Goal: Information Seeking & Learning: Learn about a topic

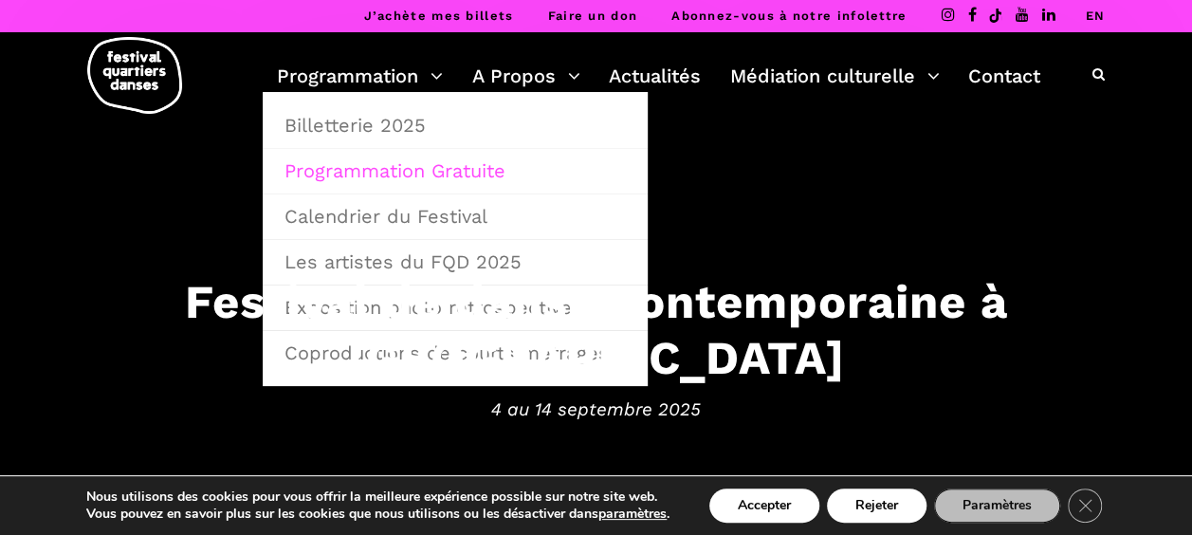
click at [373, 165] on link "Programmation Gratuite" at bounding box center [455, 171] width 364 height 44
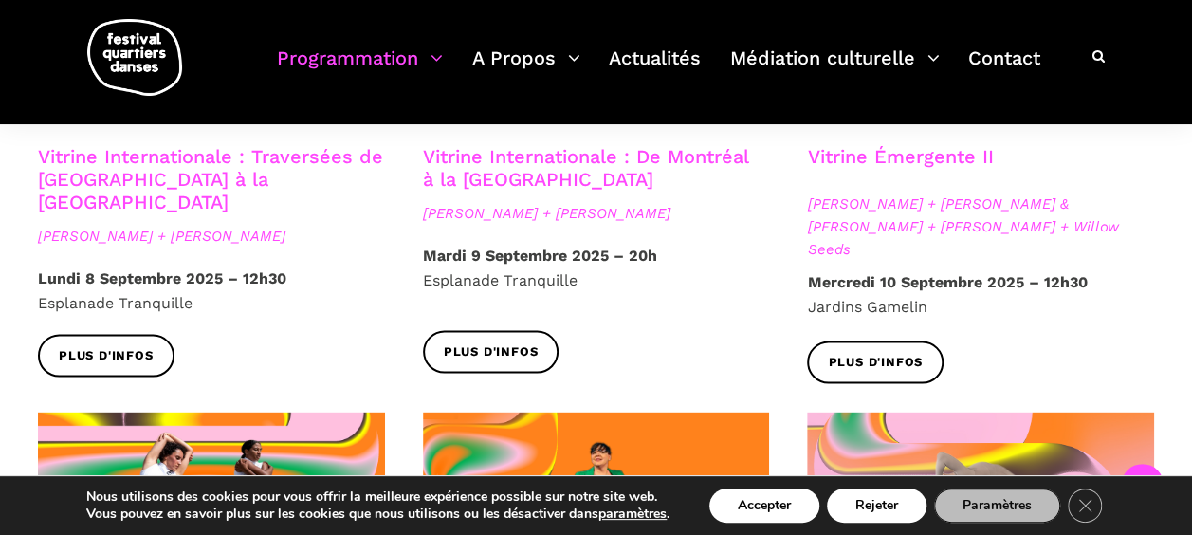
scroll to position [1706, 0]
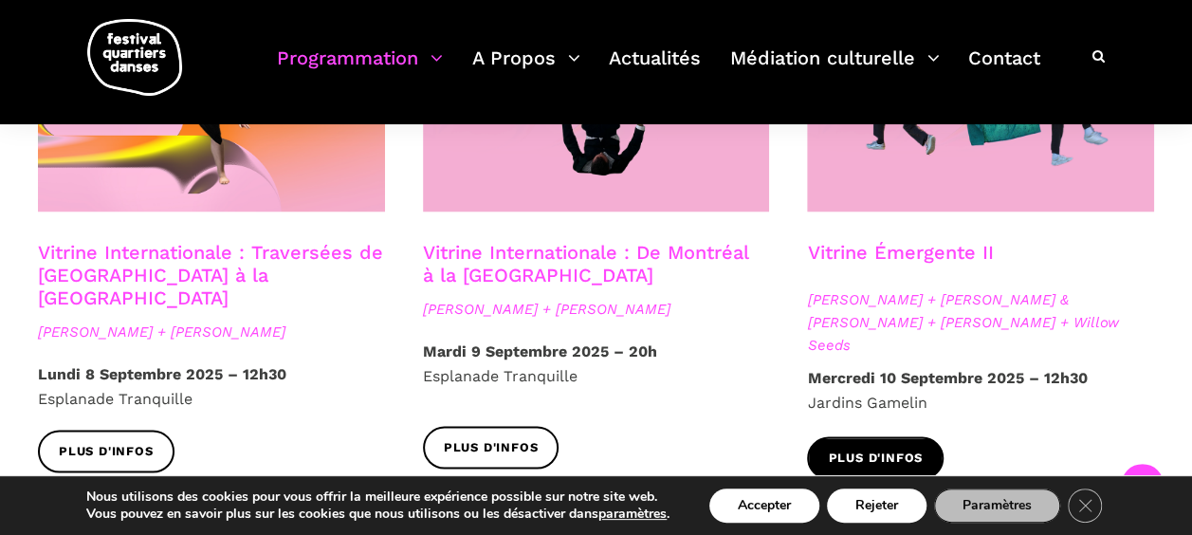
click at [901, 447] on span "Plus d'infos" at bounding box center [875, 457] width 95 height 20
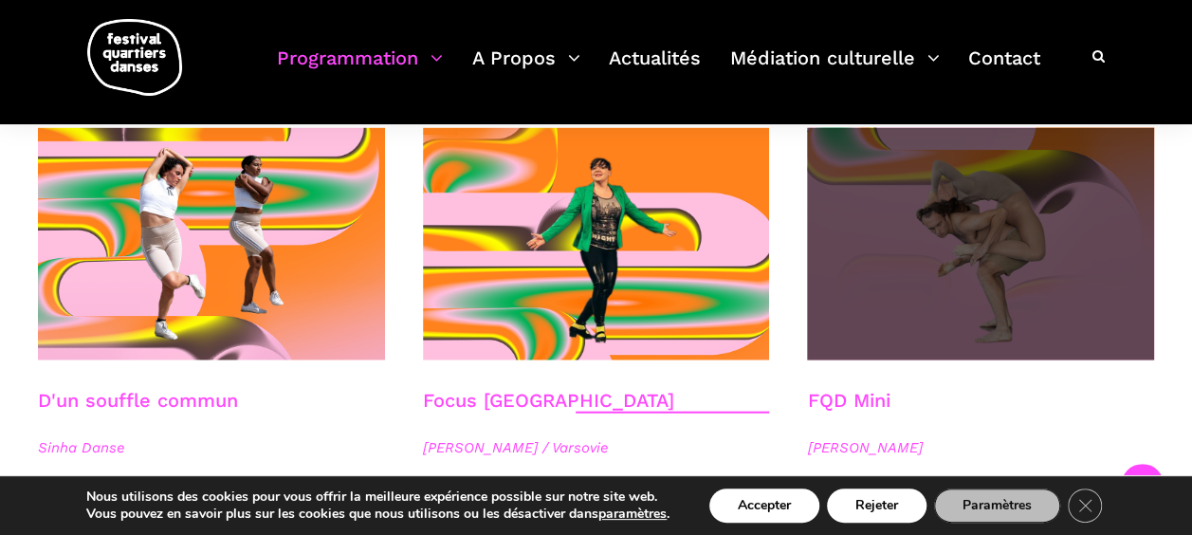
scroll to position [2180, 0]
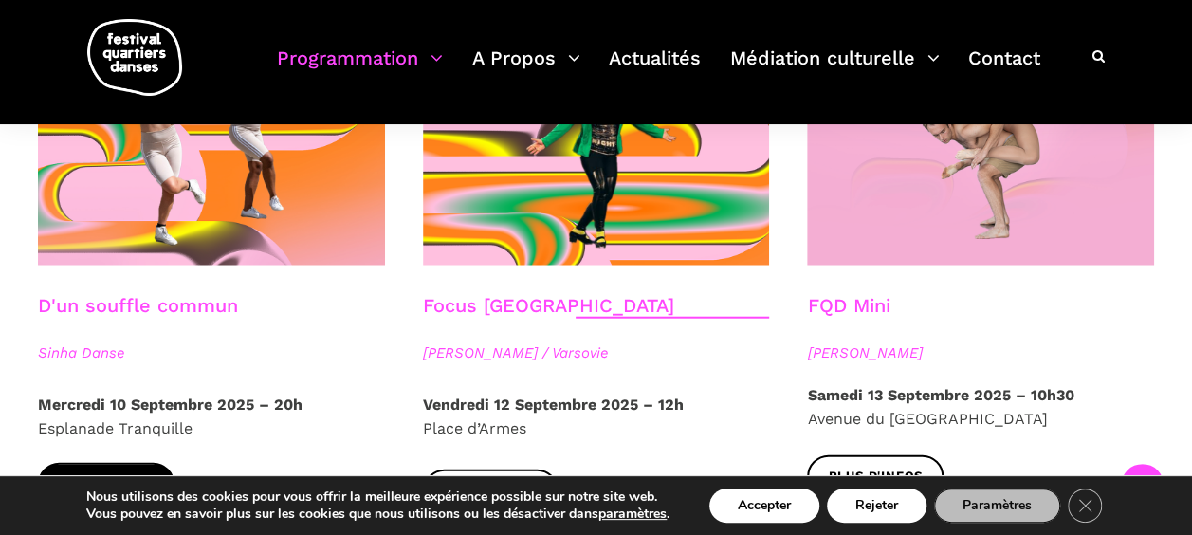
click at [87, 463] on link "Plus d'infos" at bounding box center [106, 484] width 136 height 43
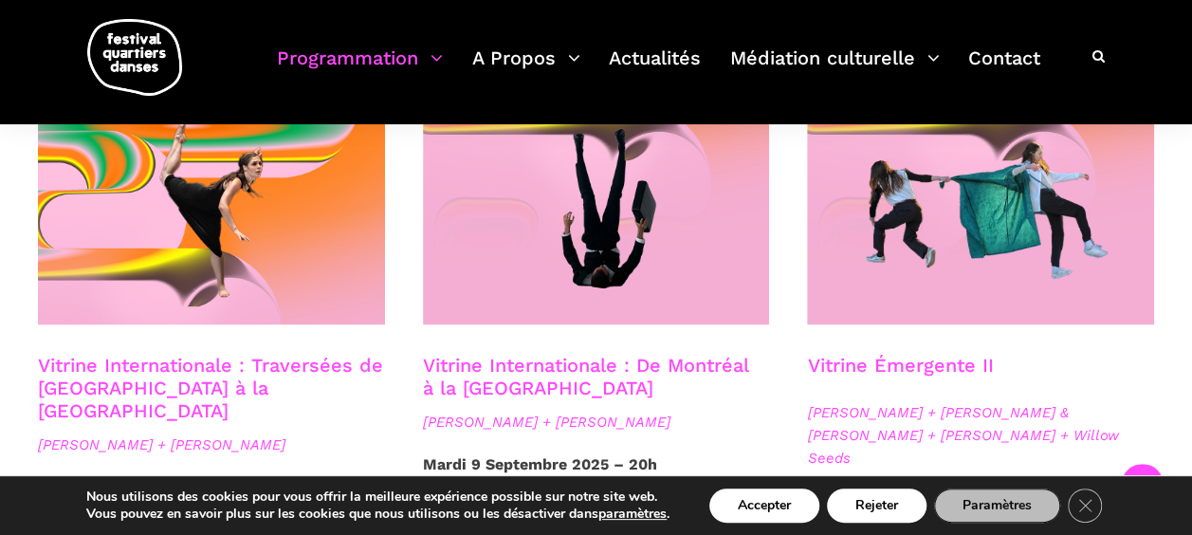
scroll to position [1611, 0]
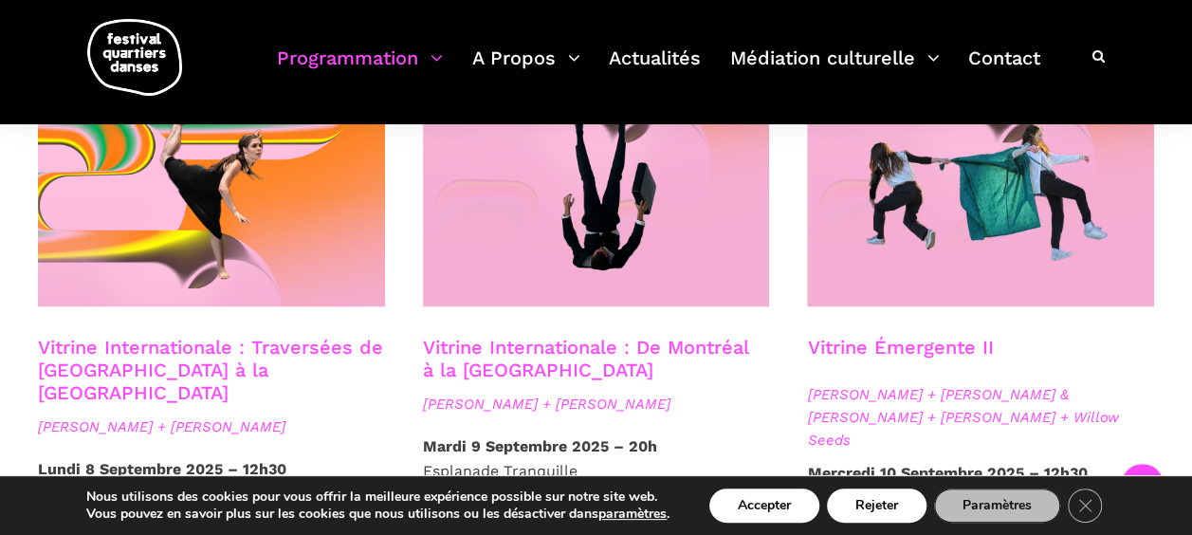
click at [766, 511] on button "Accepter" at bounding box center [764, 505] width 110 height 34
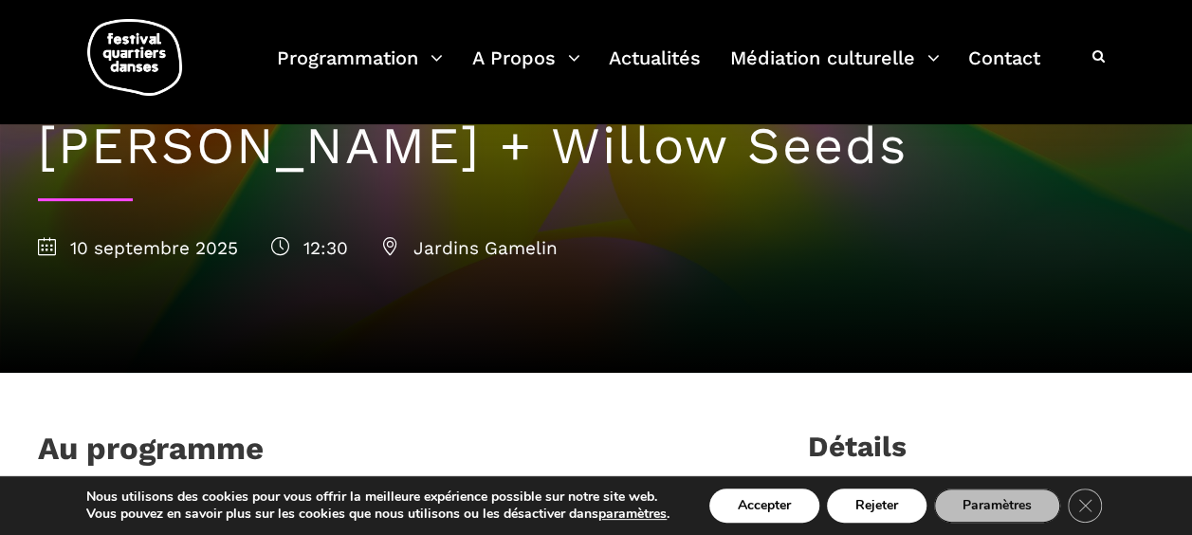
scroll to position [284, 0]
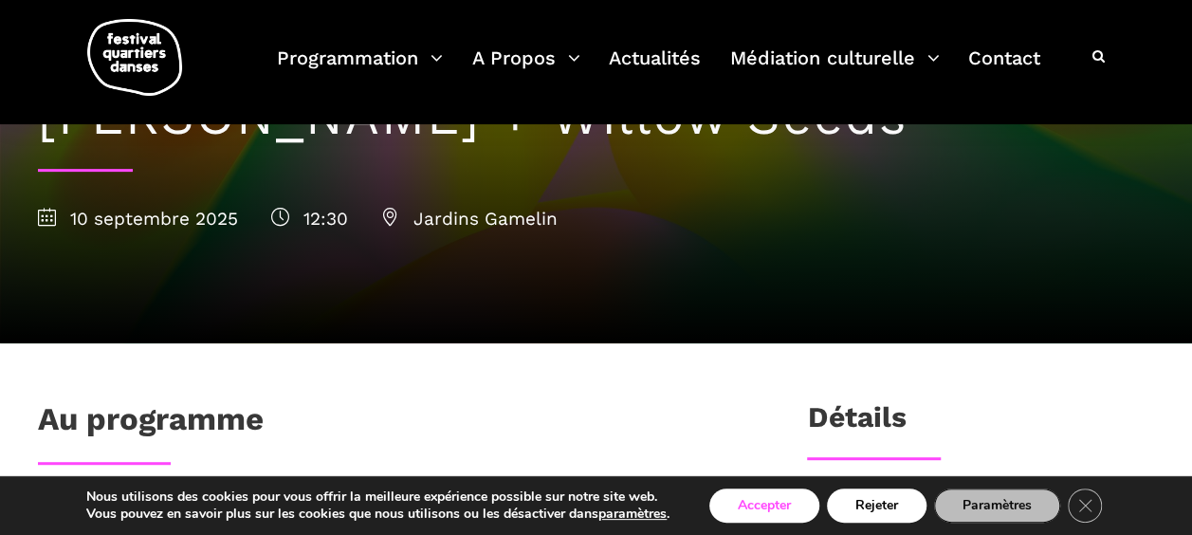
click at [766, 504] on button "Accepter" at bounding box center [764, 505] width 110 height 34
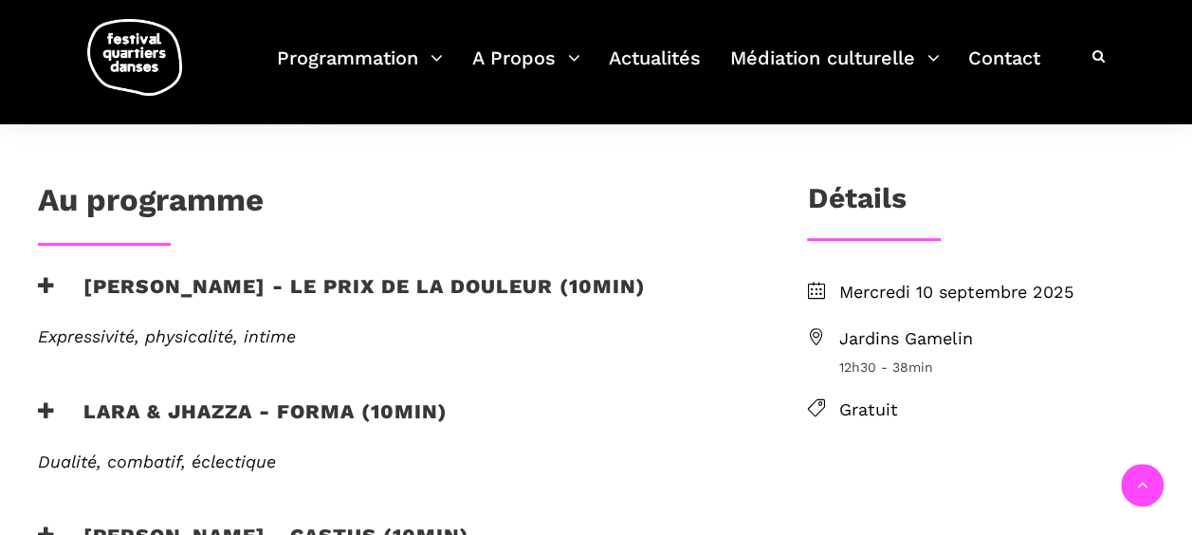
scroll to position [474, 0]
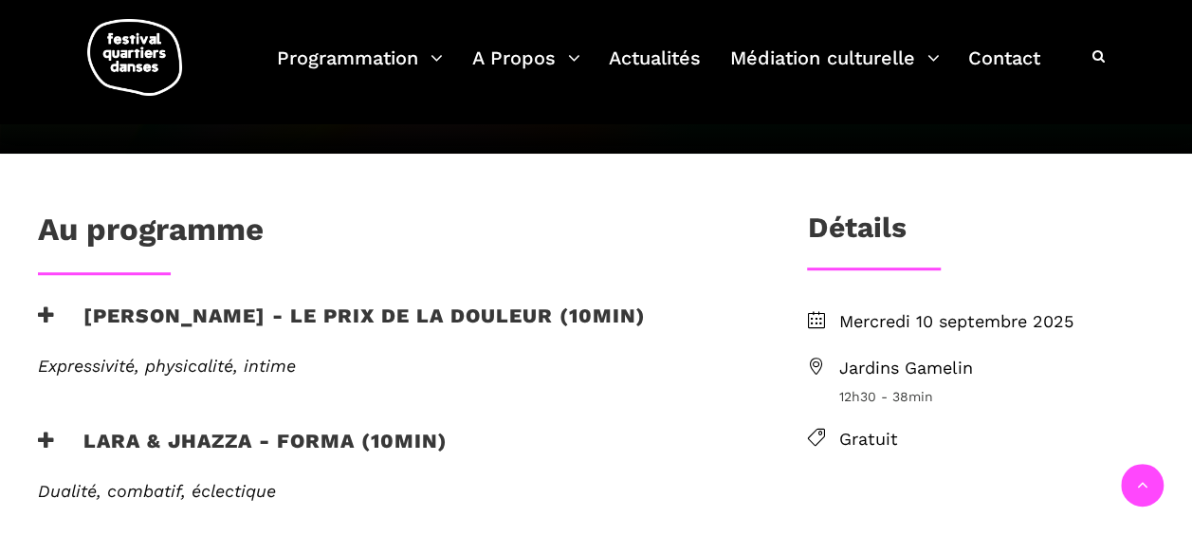
click at [817, 362] on icon at bounding box center [815, 365] width 17 height 17
click at [894, 364] on span "Jardins Gamelin" at bounding box center [996, 368] width 316 height 27
click at [885, 363] on span "Jardins Gamelin" at bounding box center [996, 368] width 316 height 27
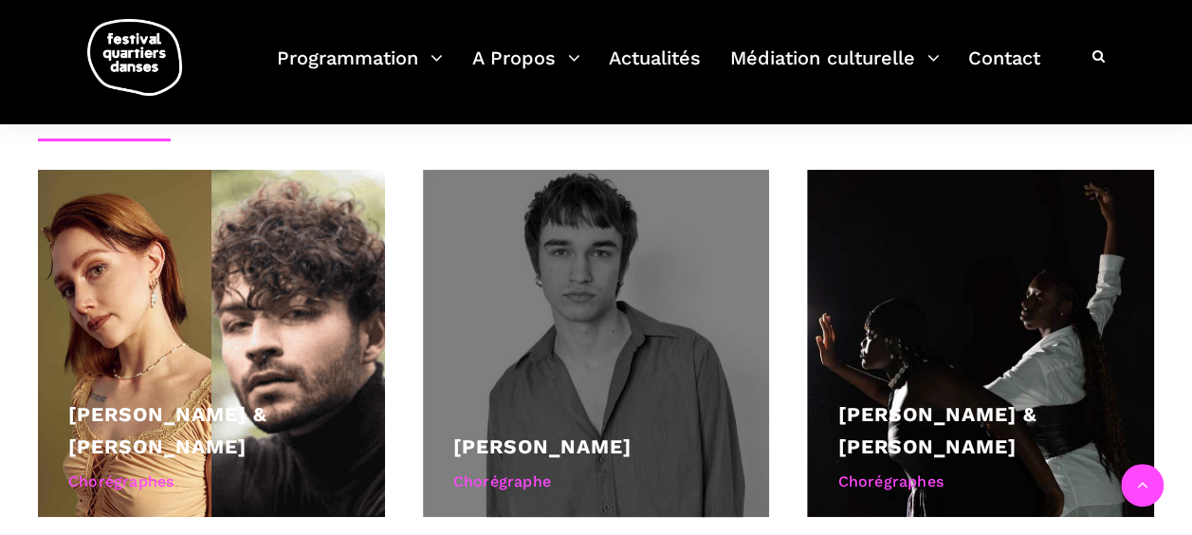
scroll to position [1232, 0]
